Goal: Task Accomplishment & Management: Use online tool/utility

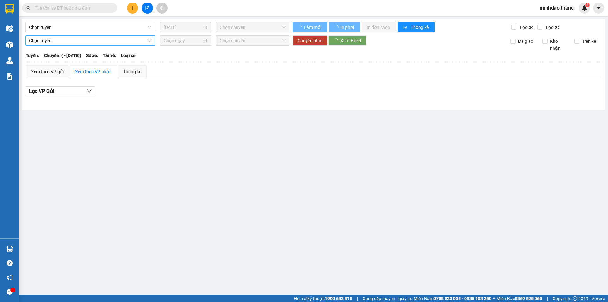
click at [92, 26] on span "Chọn tuyến" at bounding box center [90, 26] width 122 height 9
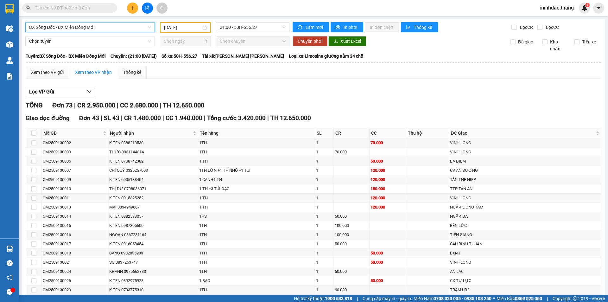
drag, startPoint x: 92, startPoint y: 25, endPoint x: 92, endPoint y: 29, distance: 3.5
click at [93, 25] on span "BX Sông Đốc - BX Miền Đông Mới" at bounding box center [90, 26] width 122 height 9
click at [95, 24] on span "BX Sông Đốc - BX Miền Đông Mới" at bounding box center [90, 26] width 122 height 9
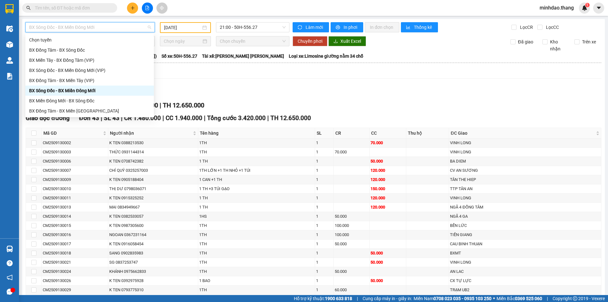
click at [87, 90] on div "BX Sông Đốc - BX Miền Đông Mới" at bounding box center [89, 90] width 121 height 7
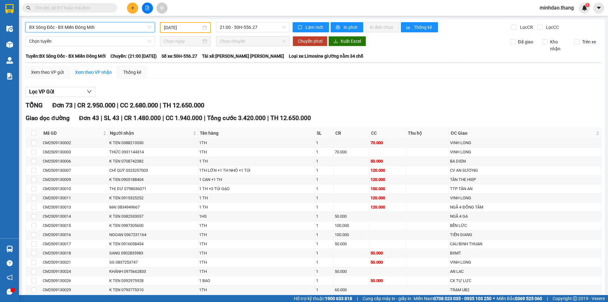
click at [196, 27] on input "[DATE]" at bounding box center [182, 27] width 37 height 7
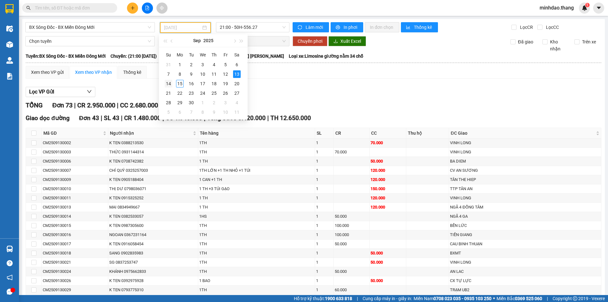
click at [171, 83] on div "14" at bounding box center [169, 84] width 8 height 8
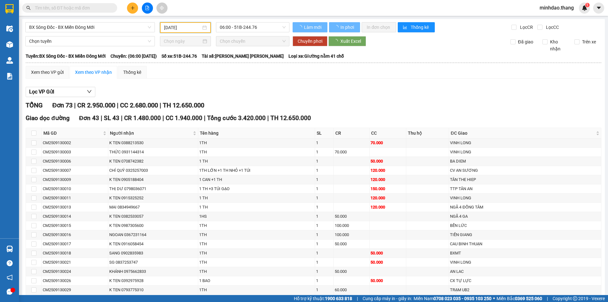
type input "[DATE]"
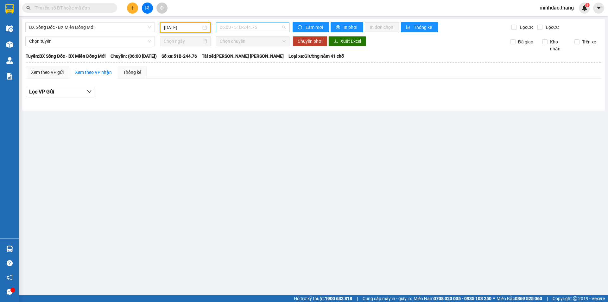
click at [248, 26] on span "06:00 - 51B-244.76" at bounding box center [253, 26] width 66 height 9
click at [238, 68] on div "21:00 - 50H-801.85" at bounding box center [244, 70] width 49 height 7
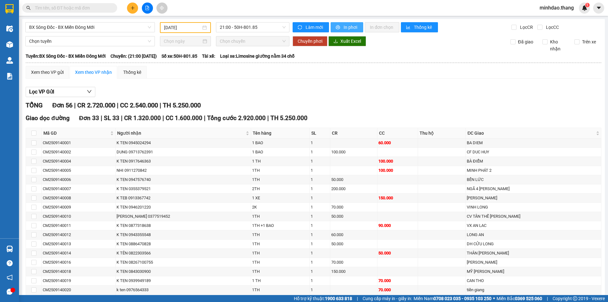
click at [340, 29] on button "In phơi" at bounding box center [346, 27] width 33 height 10
click at [98, 26] on span "BX Sông Đốc - BX Miền Đông Mới" at bounding box center [90, 26] width 122 height 9
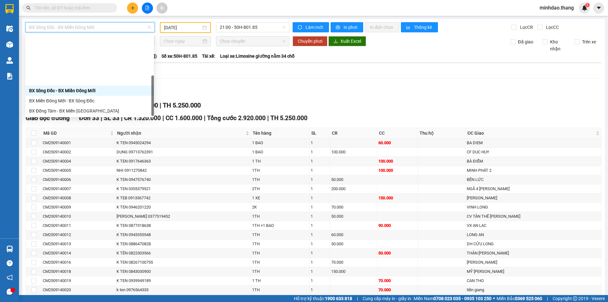
scroll to position [61, 0]
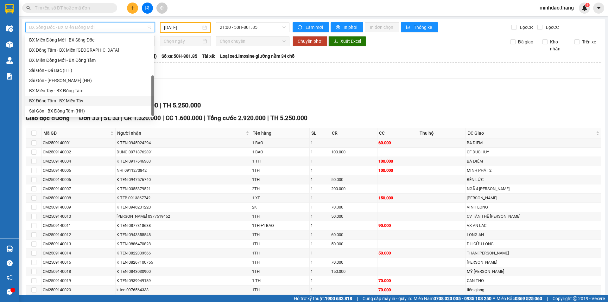
click at [69, 100] on div "BX Đồng Tâm - BX Miền Tây" at bounding box center [89, 100] width 121 height 7
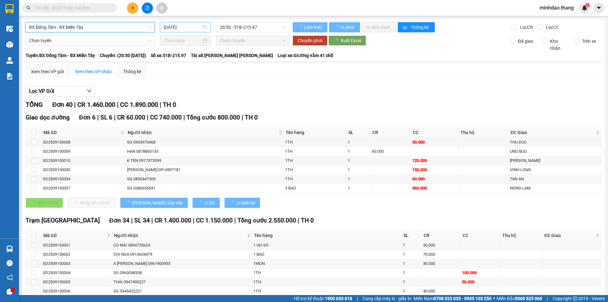
click at [181, 28] on input "[DATE]" at bounding box center [183, 27] width 38 height 7
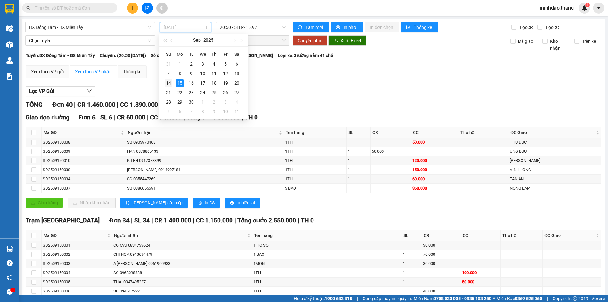
click at [168, 81] on div "14" at bounding box center [169, 83] width 8 height 8
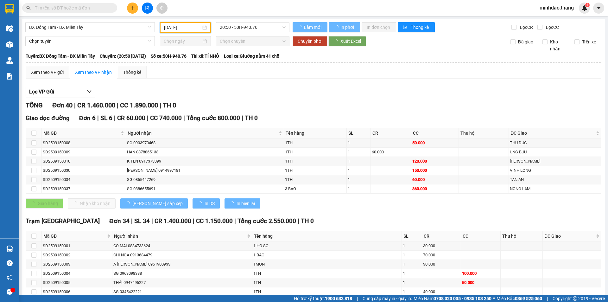
type input "[DATE]"
click at [244, 26] on span "20:50 - 50H-940.76" at bounding box center [253, 26] width 66 height 9
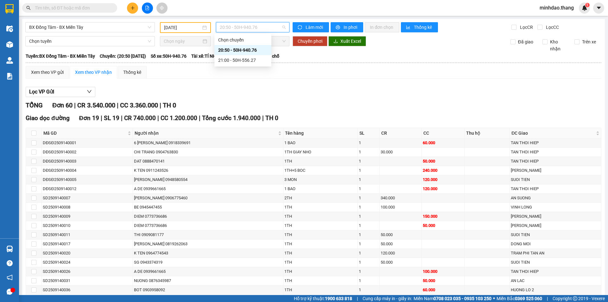
click at [234, 50] on div "20:50 - 50H-940.76" at bounding box center [242, 50] width 49 height 7
click at [350, 29] on span "In phơi" at bounding box center [350, 27] width 15 height 7
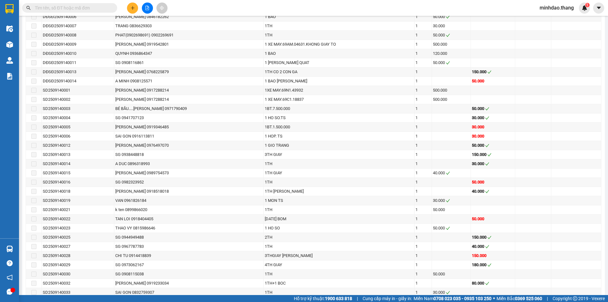
scroll to position [475, 0]
